Goal: Navigation & Orientation: Go to known website

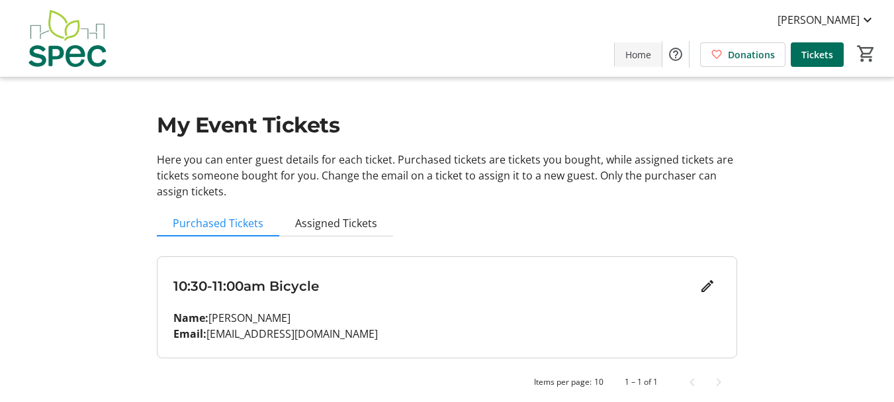
click at [643, 52] on span "Home" at bounding box center [638, 55] width 26 height 14
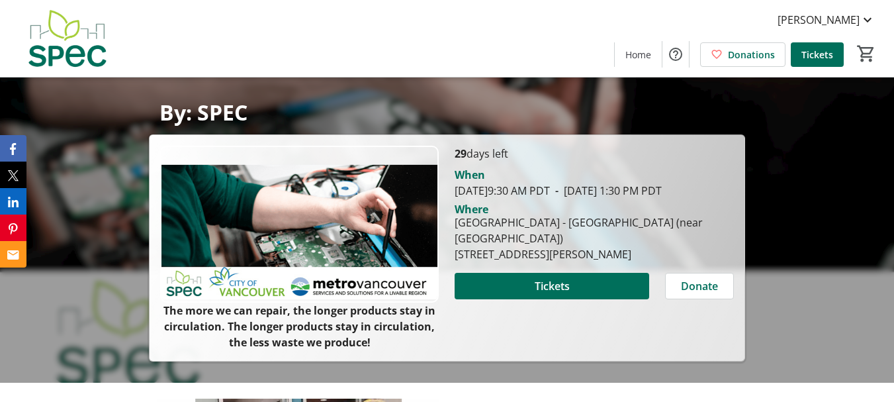
scroll to position [99, 0]
